Goal: Task Accomplishment & Management: Check status

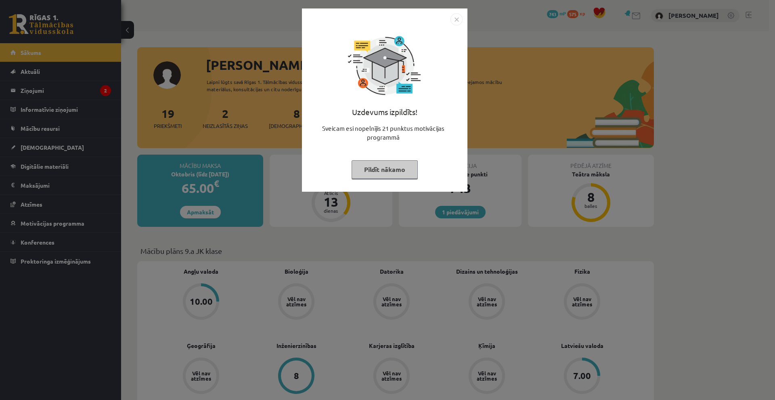
click at [453, 21] on img "Close" at bounding box center [456, 19] width 12 height 12
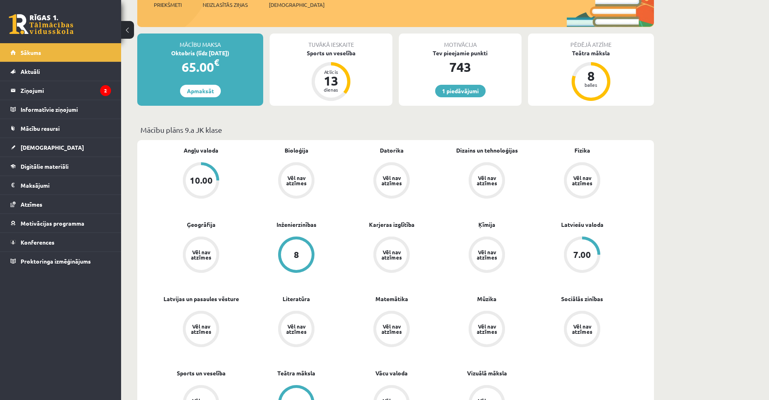
scroll to position [242, 0]
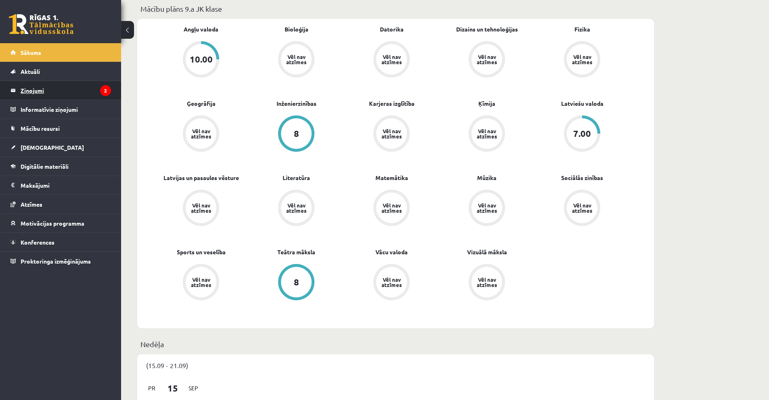
click at [57, 82] on legend "Ziņojumi 2" at bounding box center [66, 90] width 90 height 19
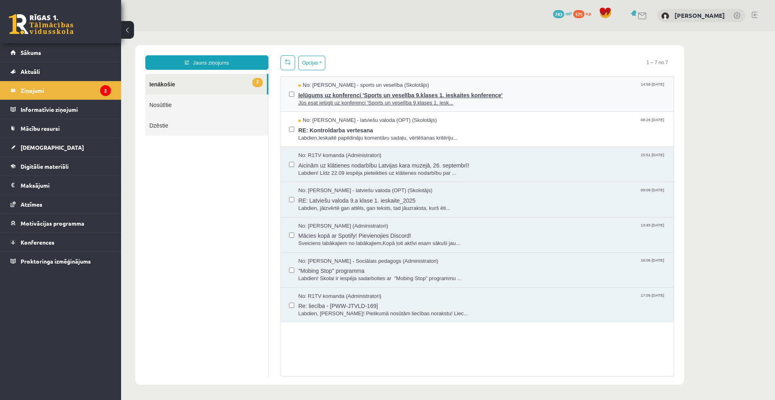
click at [318, 96] on span "Ielūgums uz konferenci 'Sports un veselība 9.klases 1. ieskaites konference'" at bounding box center [481, 94] width 367 height 10
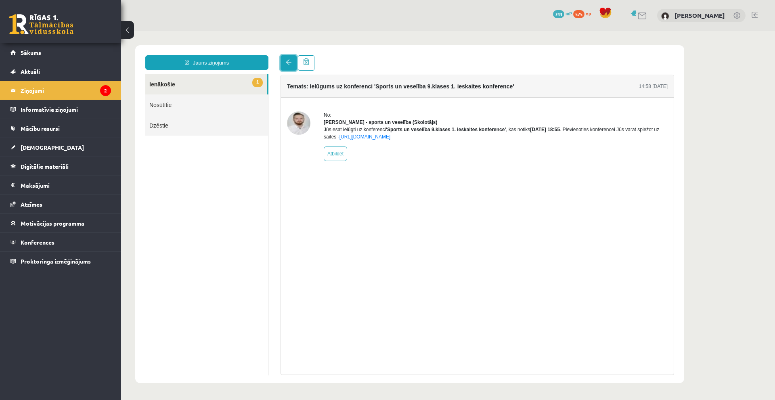
click at [284, 61] on link at bounding box center [288, 62] width 16 height 15
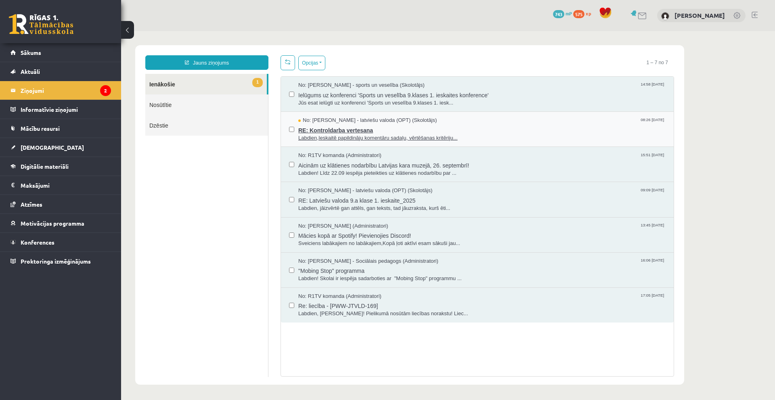
click at [348, 136] on span "Labdien,Ieskaitē papildināju komentāru sadaļu, vērtēšanas kritēriju..." at bounding box center [481, 138] width 367 height 8
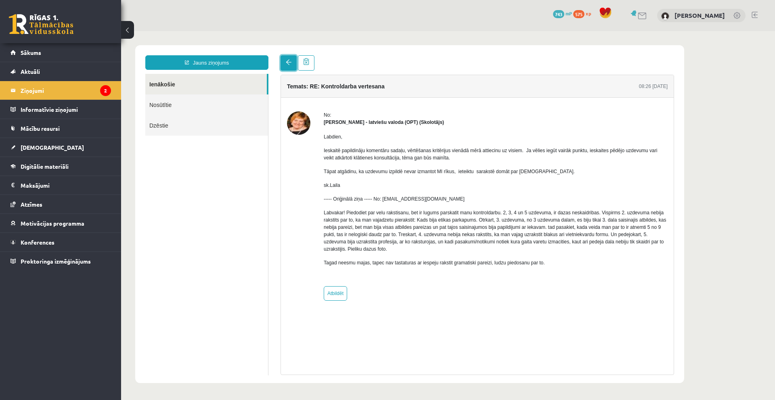
click at [293, 63] on link at bounding box center [288, 62] width 16 height 15
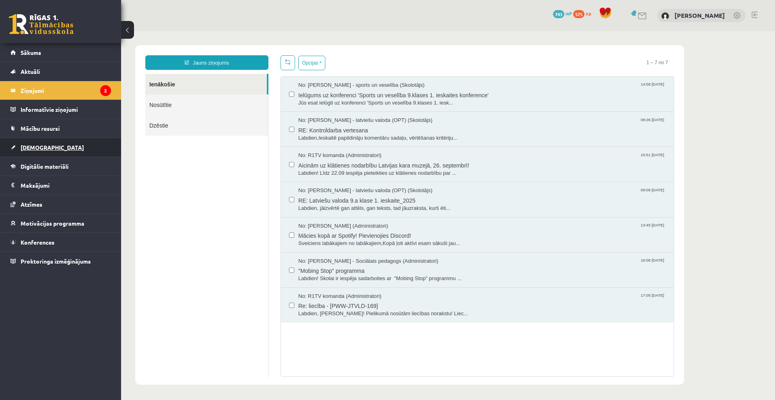
click at [40, 147] on span "[DEMOGRAPHIC_DATA]" at bounding box center [52, 147] width 63 height 7
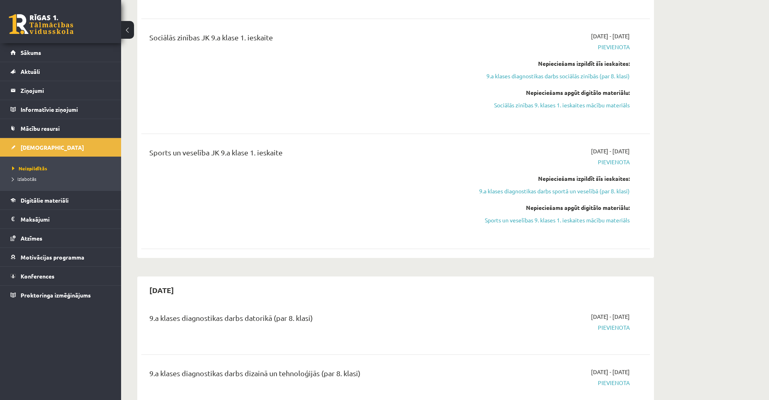
scroll to position [928, 0]
